Goal: Download file/media

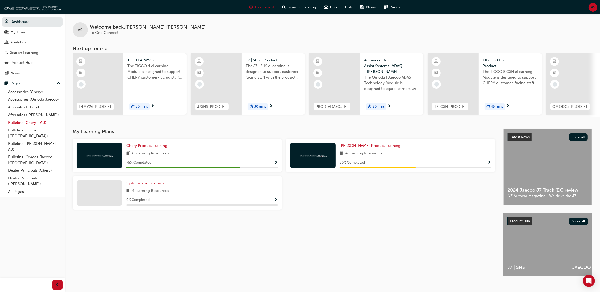
click at [34, 125] on link "Bulletins (Chery - AU)" at bounding box center [34, 123] width 56 height 8
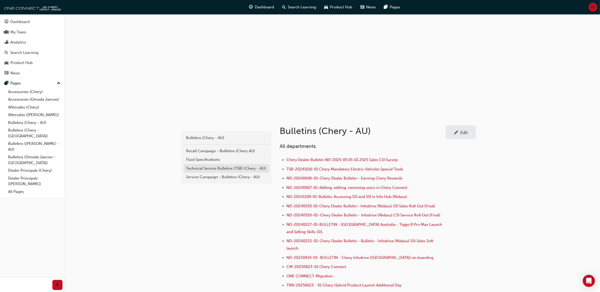
click at [214, 170] on div "Technical Service Bulletins (TSB) (Chery - AU)" at bounding box center [226, 169] width 81 height 6
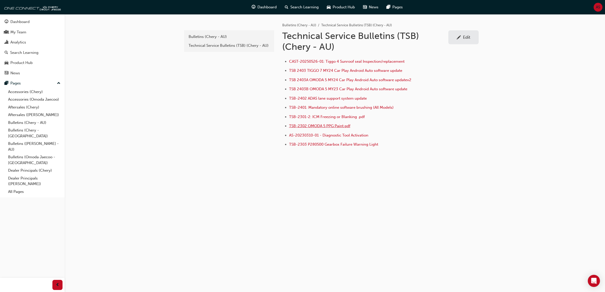
click at [332, 125] on span "TSB-2302 OMODA 5 PPG Paint.pdf" at bounding box center [319, 126] width 61 height 5
